Goal: Navigation & Orientation: Understand site structure

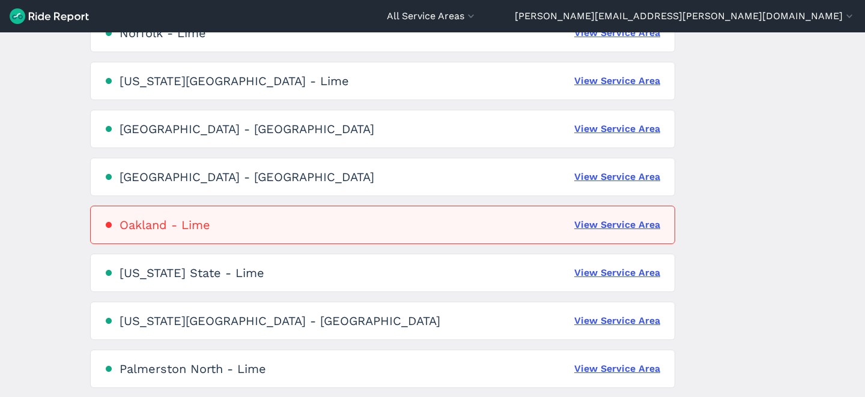
scroll to position [1691, 0]
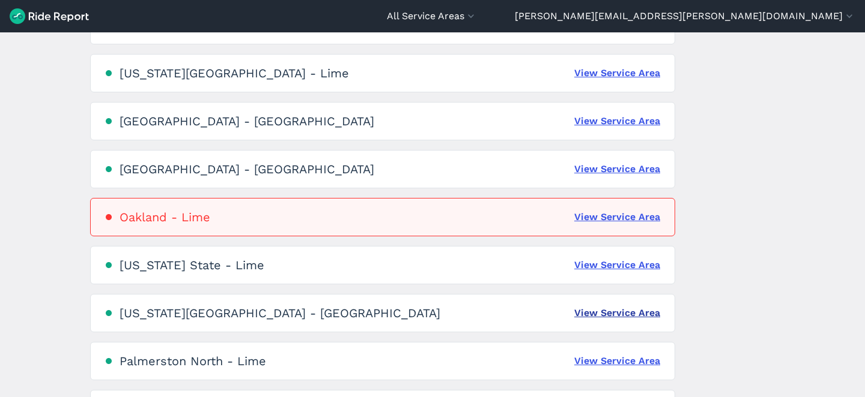
click at [600, 315] on link "View Service Area" at bounding box center [617, 313] width 86 height 14
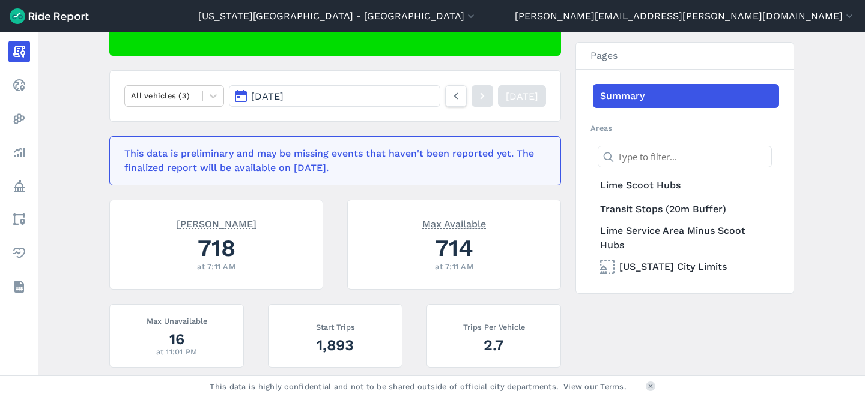
scroll to position [134, 0]
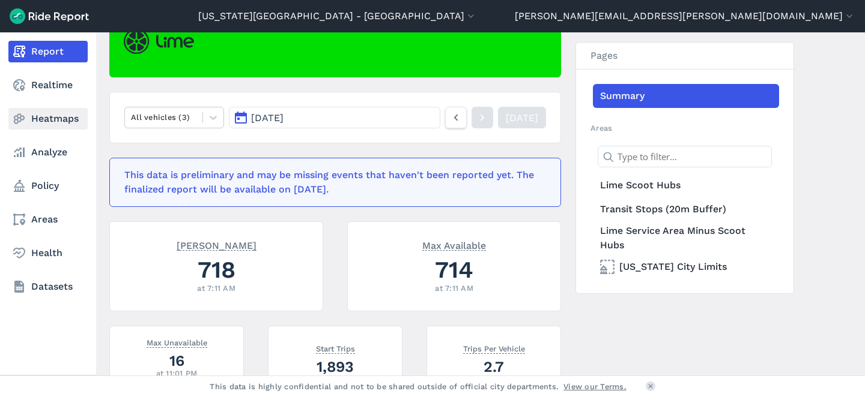
click at [18, 121] on use at bounding box center [19, 119] width 11 height 10
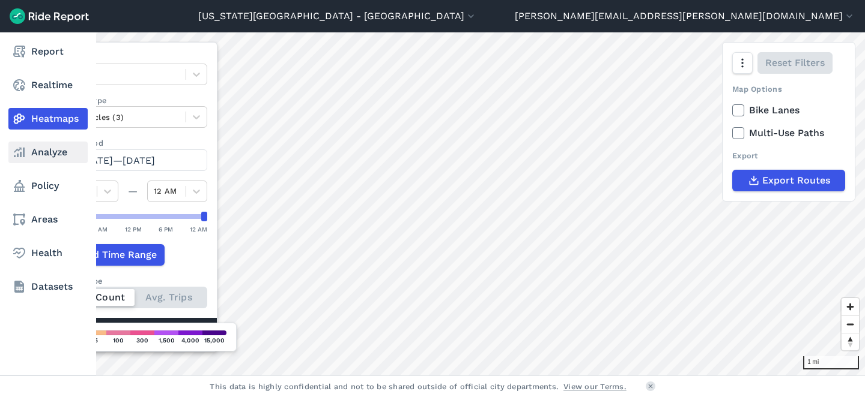
click at [32, 153] on link "Analyze" at bounding box center [47, 153] width 79 height 22
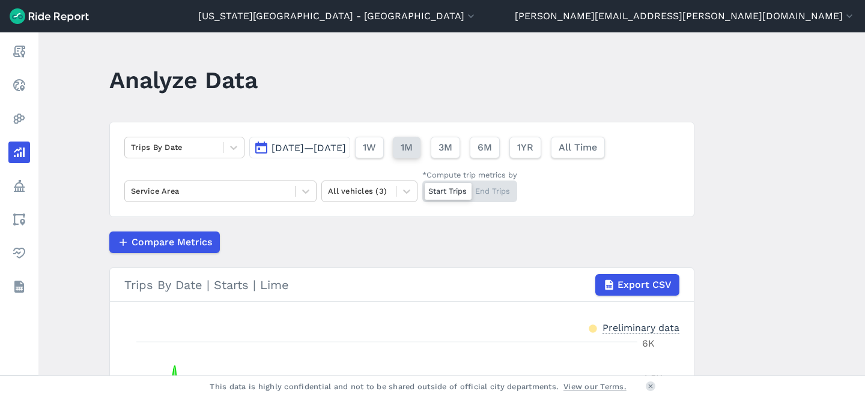
click at [420, 154] on button "1M" at bounding box center [407, 148] width 28 height 22
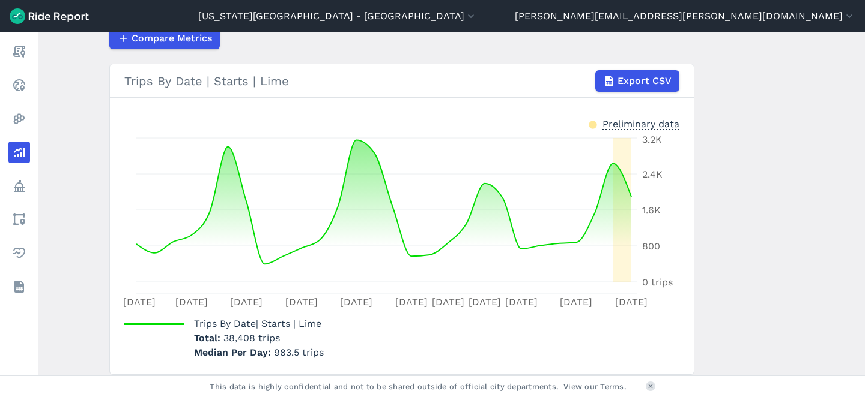
scroll to position [247, 0]
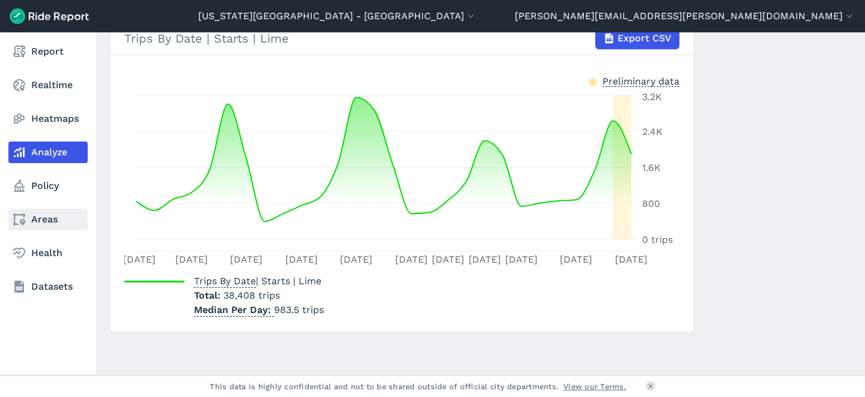
click at [45, 228] on link "Areas" at bounding box center [47, 220] width 79 height 22
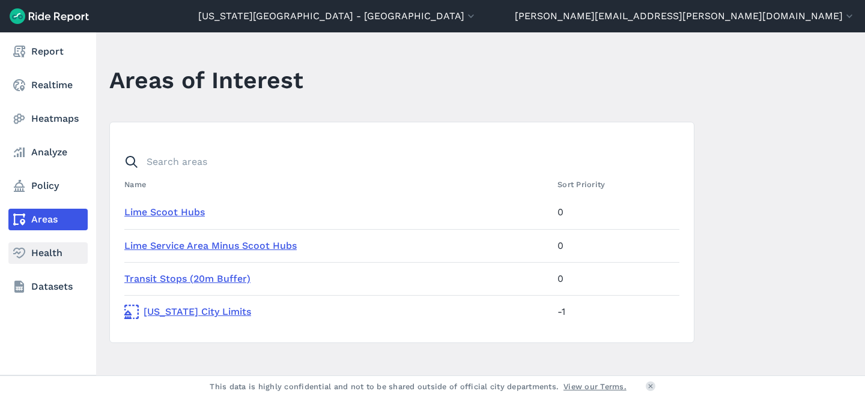
click at [43, 250] on link "Health" at bounding box center [47, 254] width 79 height 22
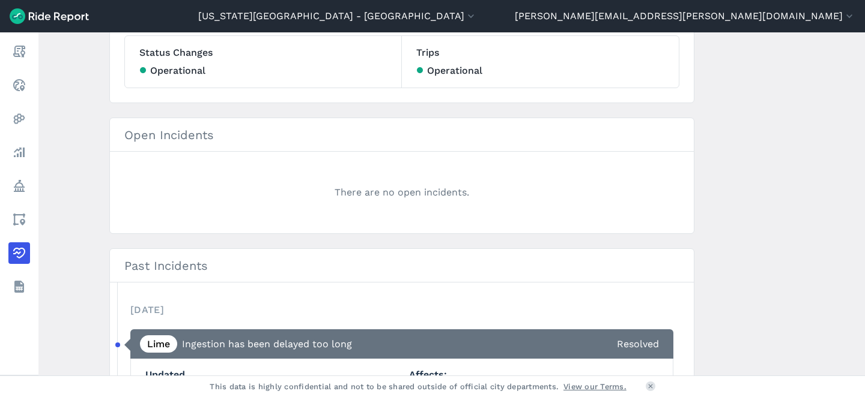
scroll to position [106, 0]
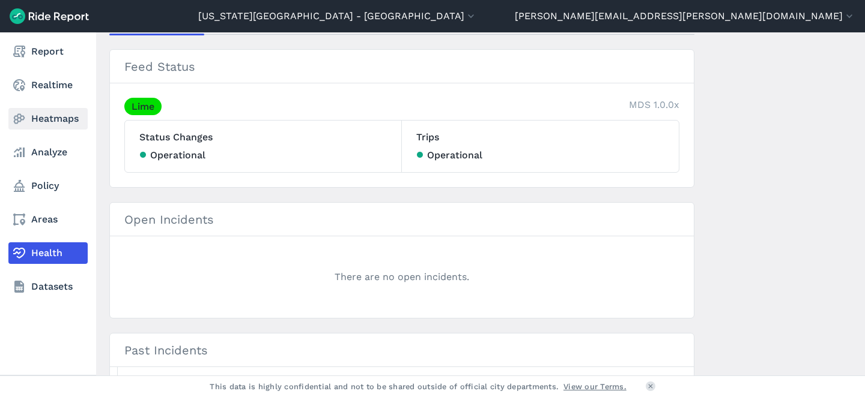
click at [15, 117] on icon at bounding box center [19, 119] width 14 height 14
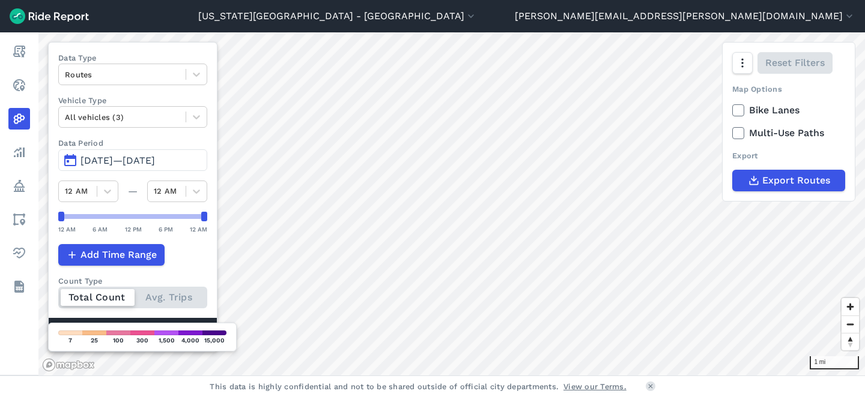
click at [172, 301] on div "Total Count Avg. Trips" at bounding box center [132, 298] width 149 height 22
click at [58, 295] on input "Count Type Total Count Avg. Trips" at bounding box center [58, 291] width 0 height 8
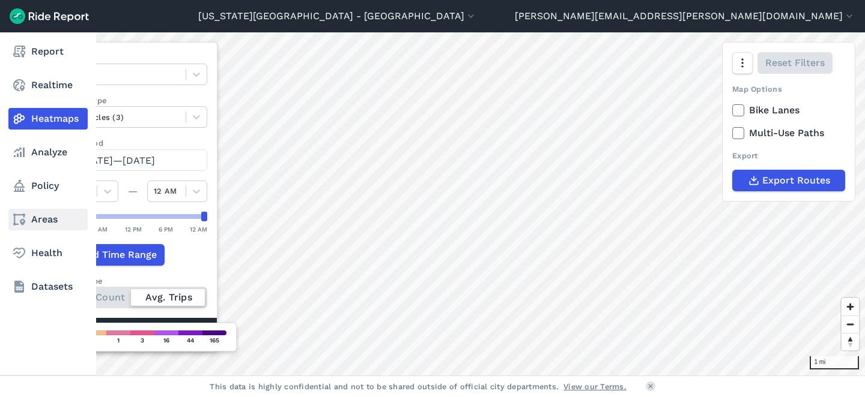
click at [39, 219] on link "Areas" at bounding box center [47, 220] width 79 height 22
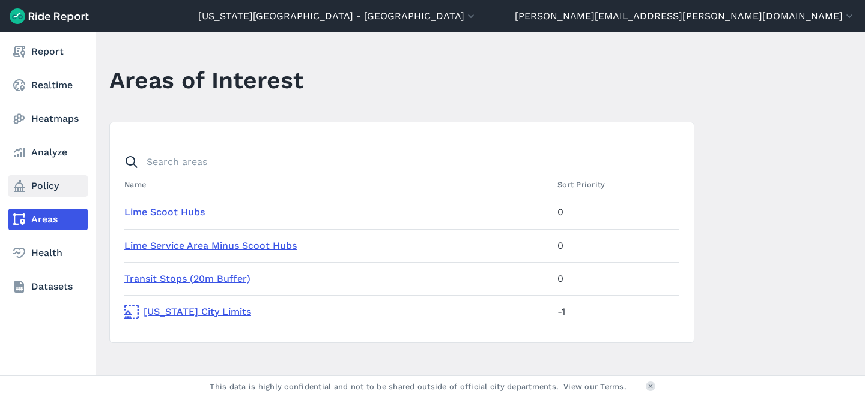
click at [43, 184] on link "Policy" at bounding box center [47, 186] width 79 height 22
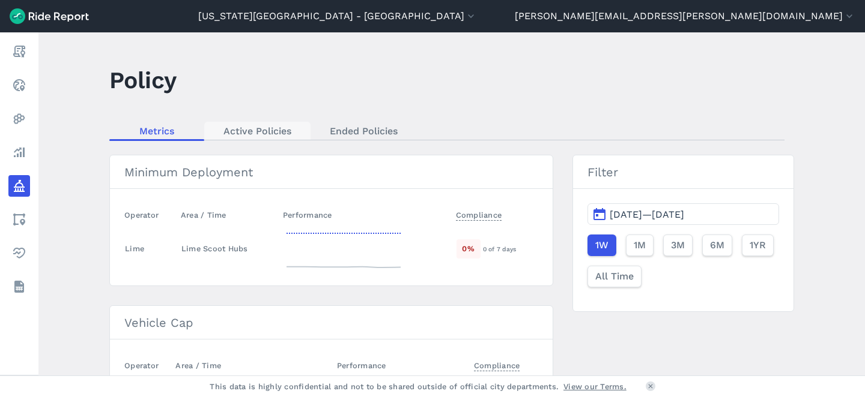
click at [249, 135] on link "Active Policies" at bounding box center [257, 131] width 106 height 18
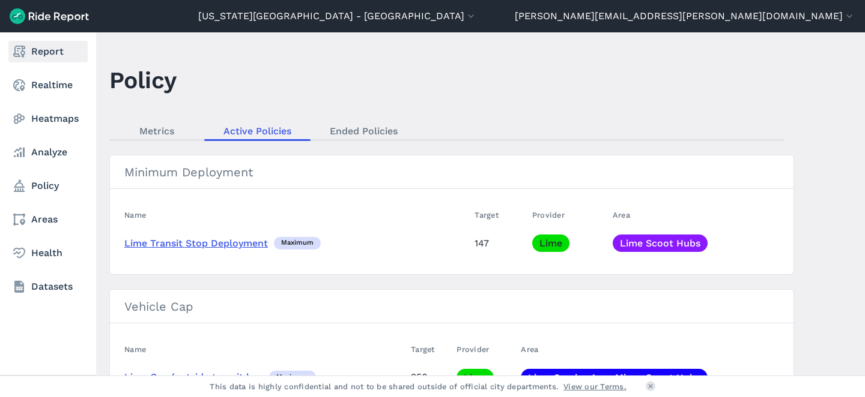
click at [23, 51] on use at bounding box center [19, 52] width 12 height 12
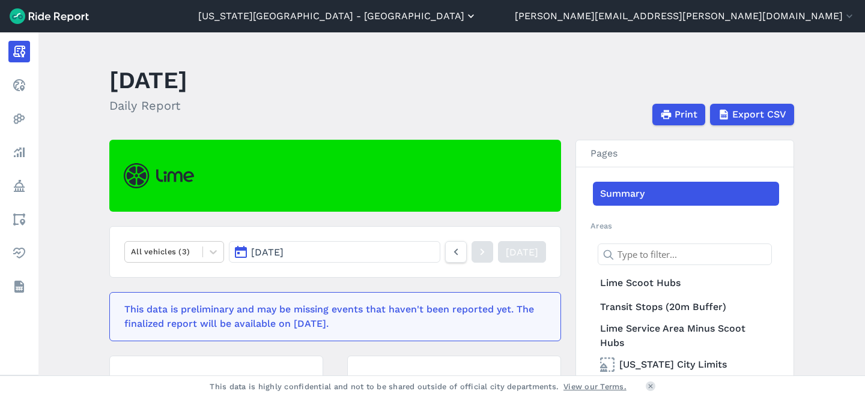
click at [477, 19] on icon "button" at bounding box center [471, 16] width 12 height 12
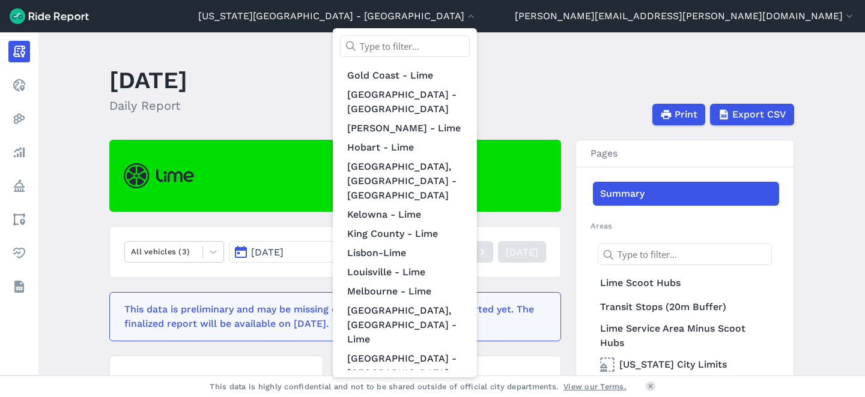
scroll to position [471, 0]
